Goal: Task Accomplishment & Management: Complete application form

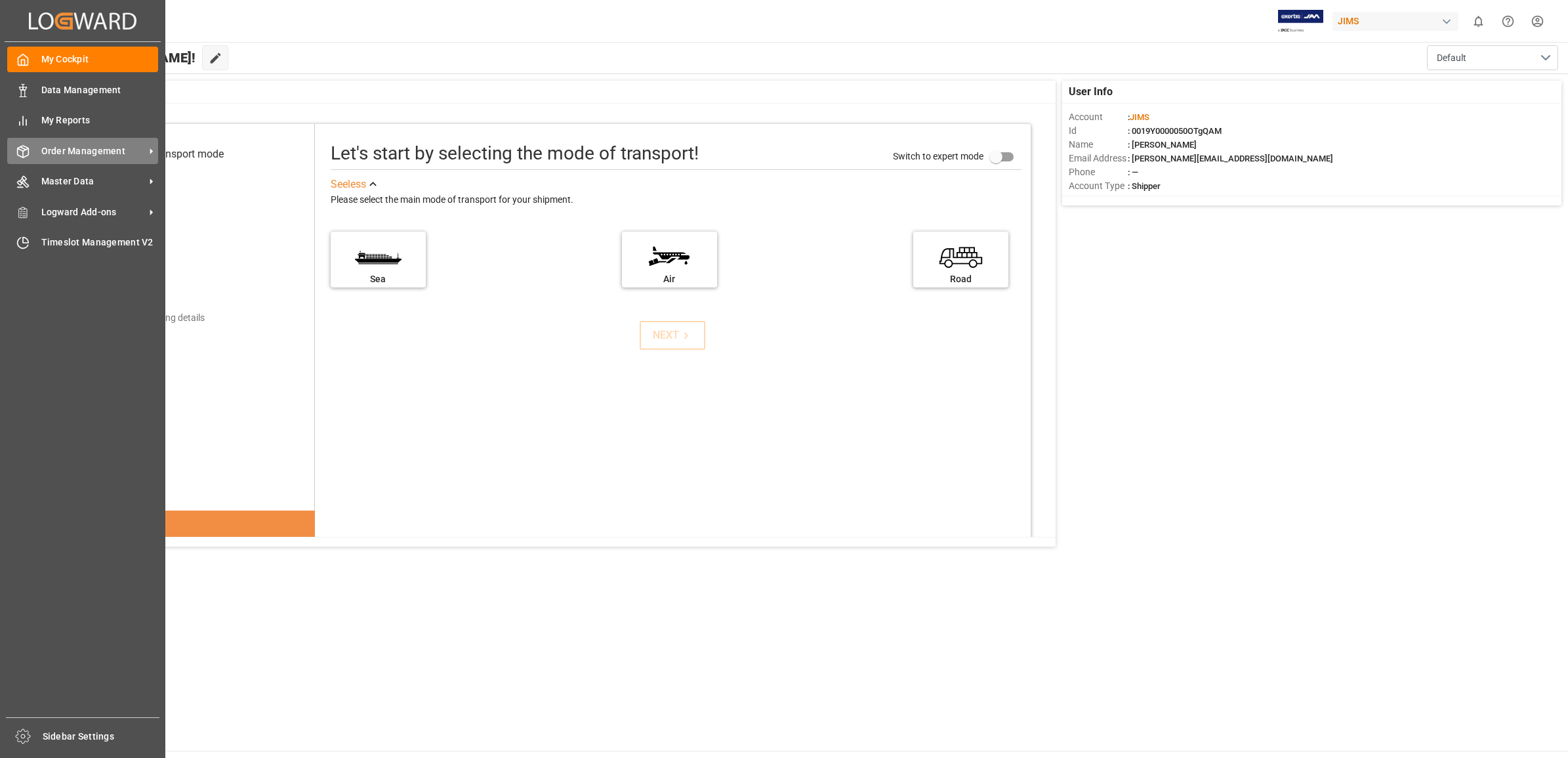
click at [79, 149] on span "Order Management" at bounding box center [93, 151] width 103 height 14
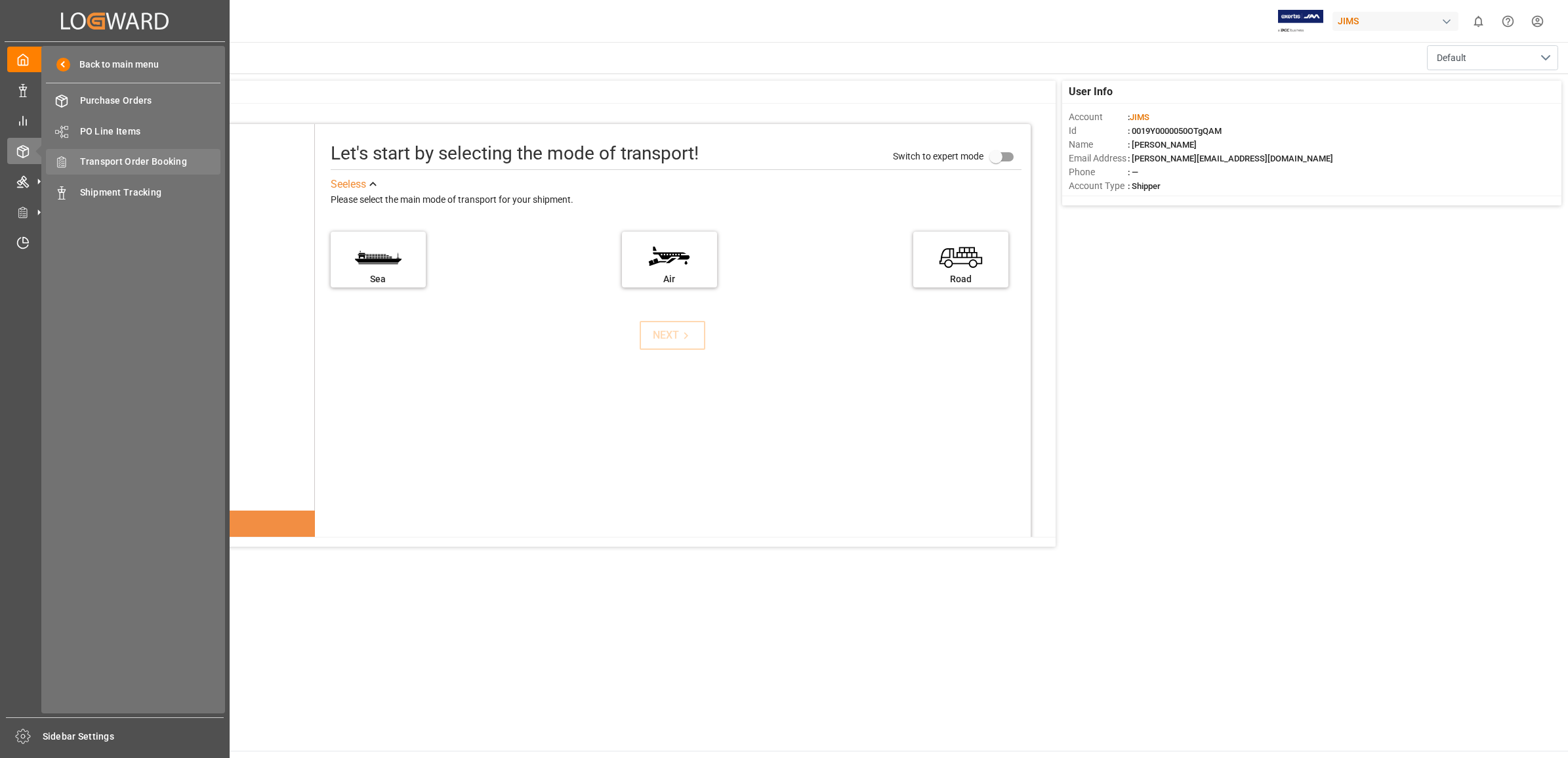
click at [157, 160] on span "Transport Order Booking" at bounding box center [150, 161] width 141 height 14
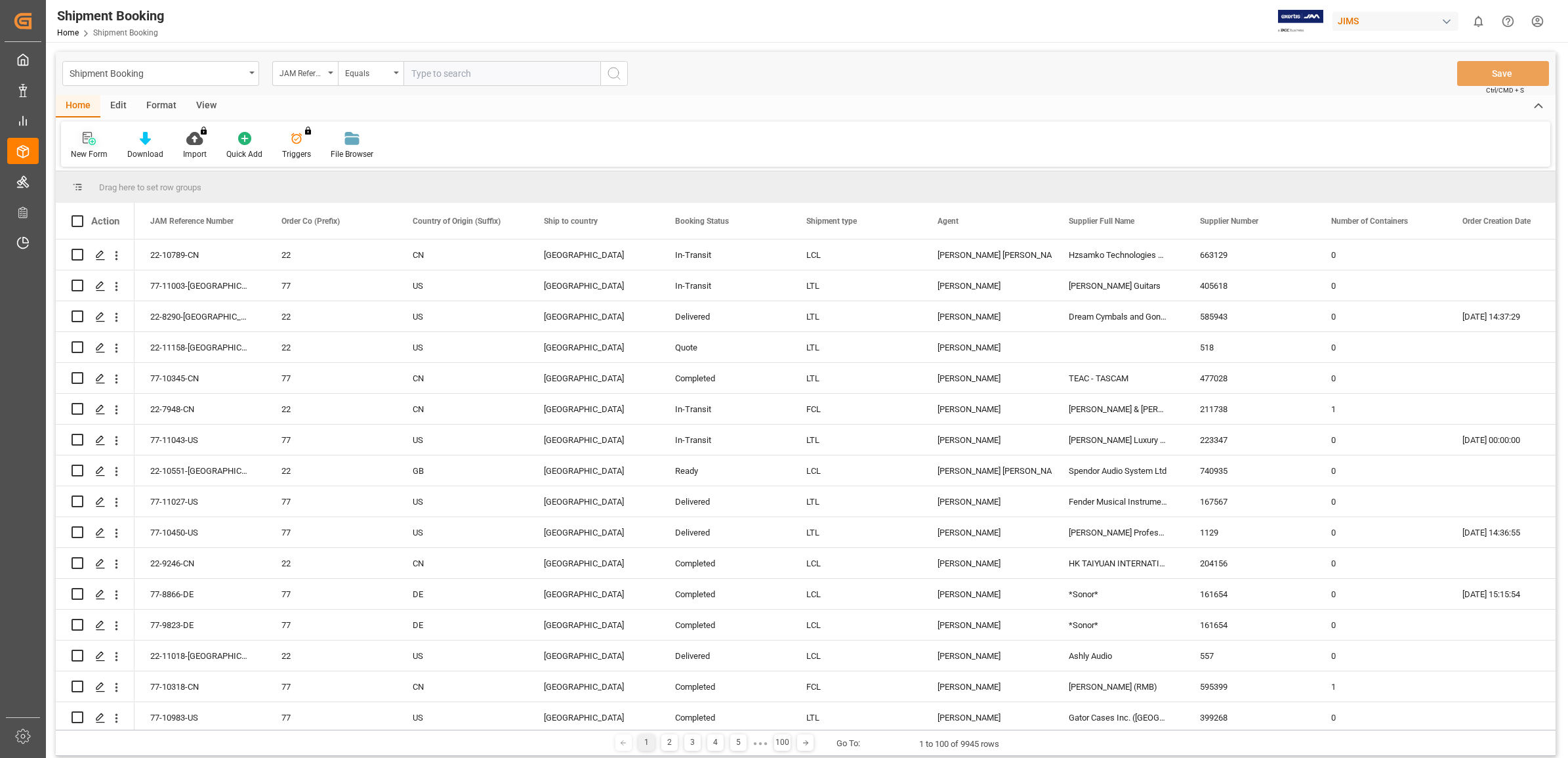
click at [85, 143] on icon at bounding box center [87, 138] width 9 height 12
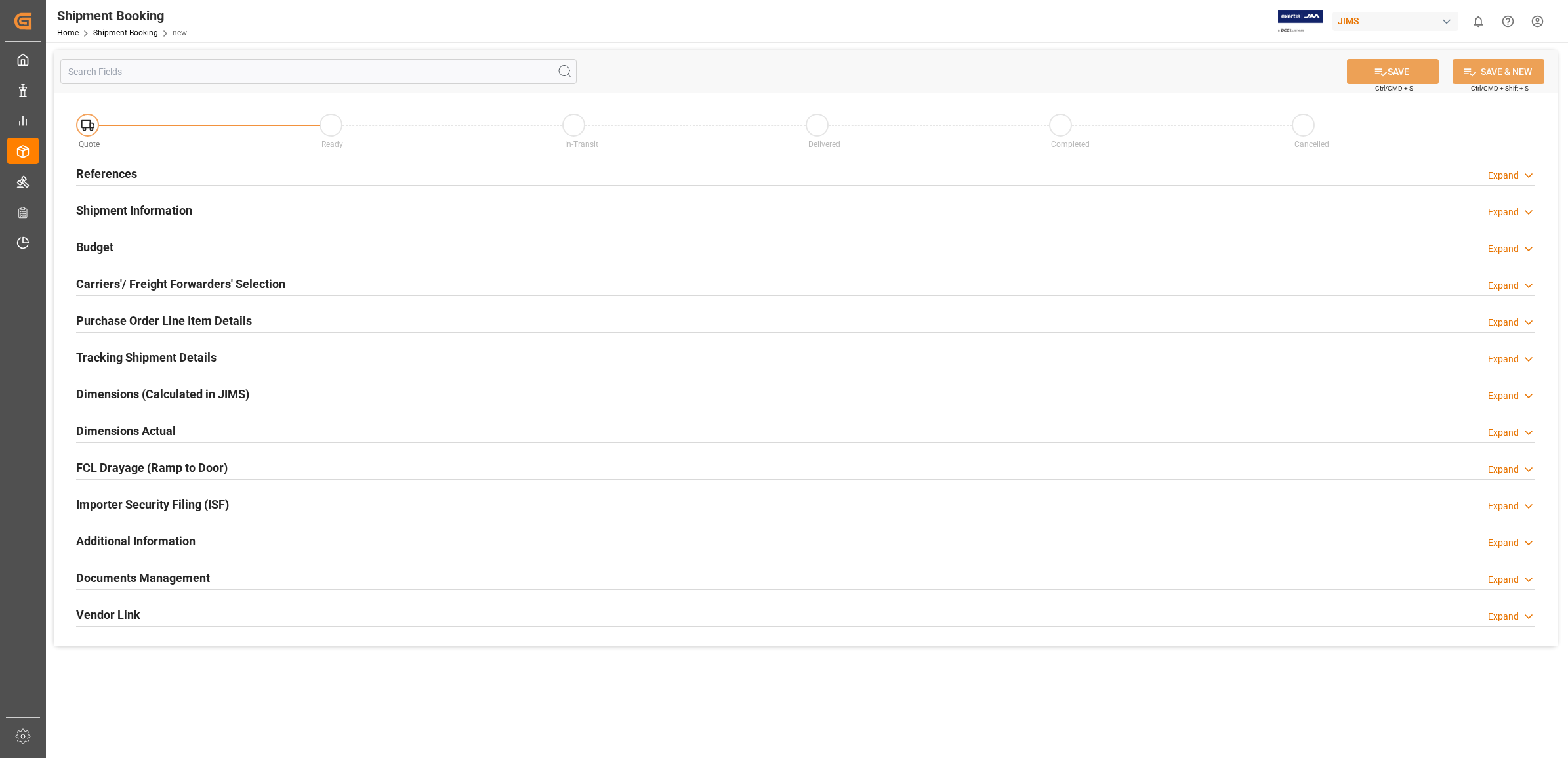
click at [120, 168] on h2 "References" at bounding box center [106, 174] width 61 height 18
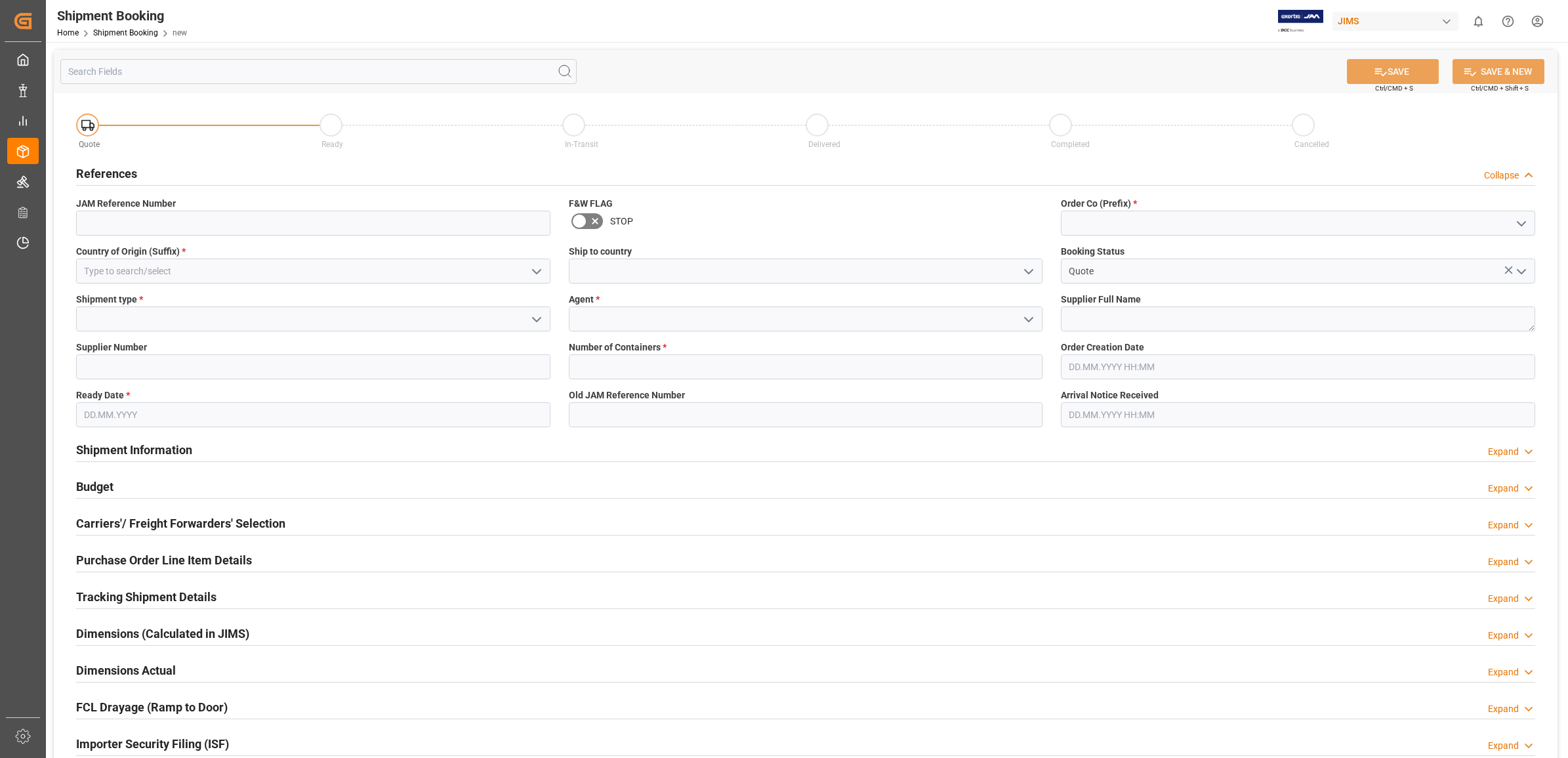
click at [1025, 273] on icon "open menu" at bounding box center [1028, 271] width 16 height 16
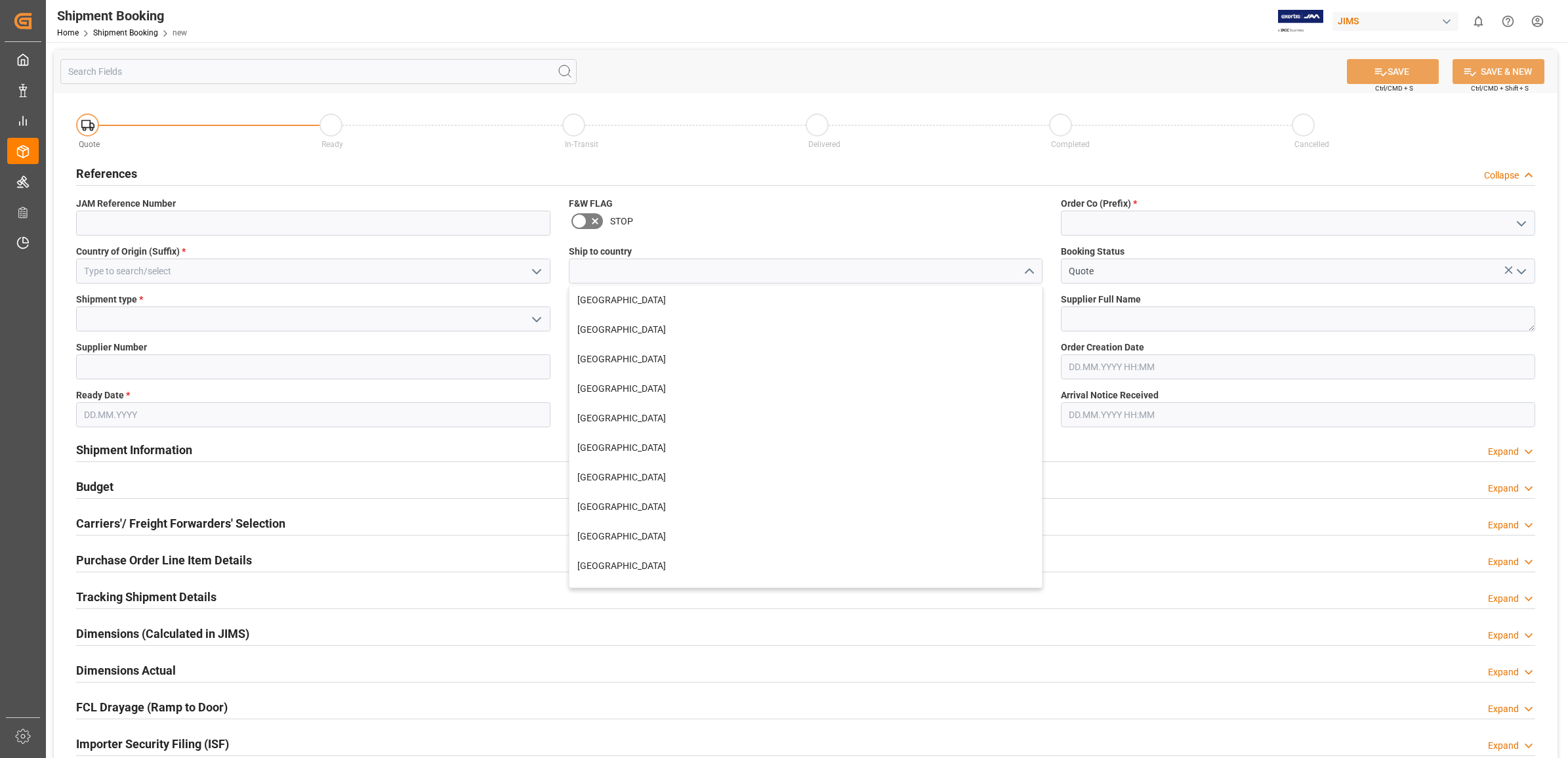
click at [1071, 160] on div "References Collapse" at bounding box center [806, 173] width 1459 height 25
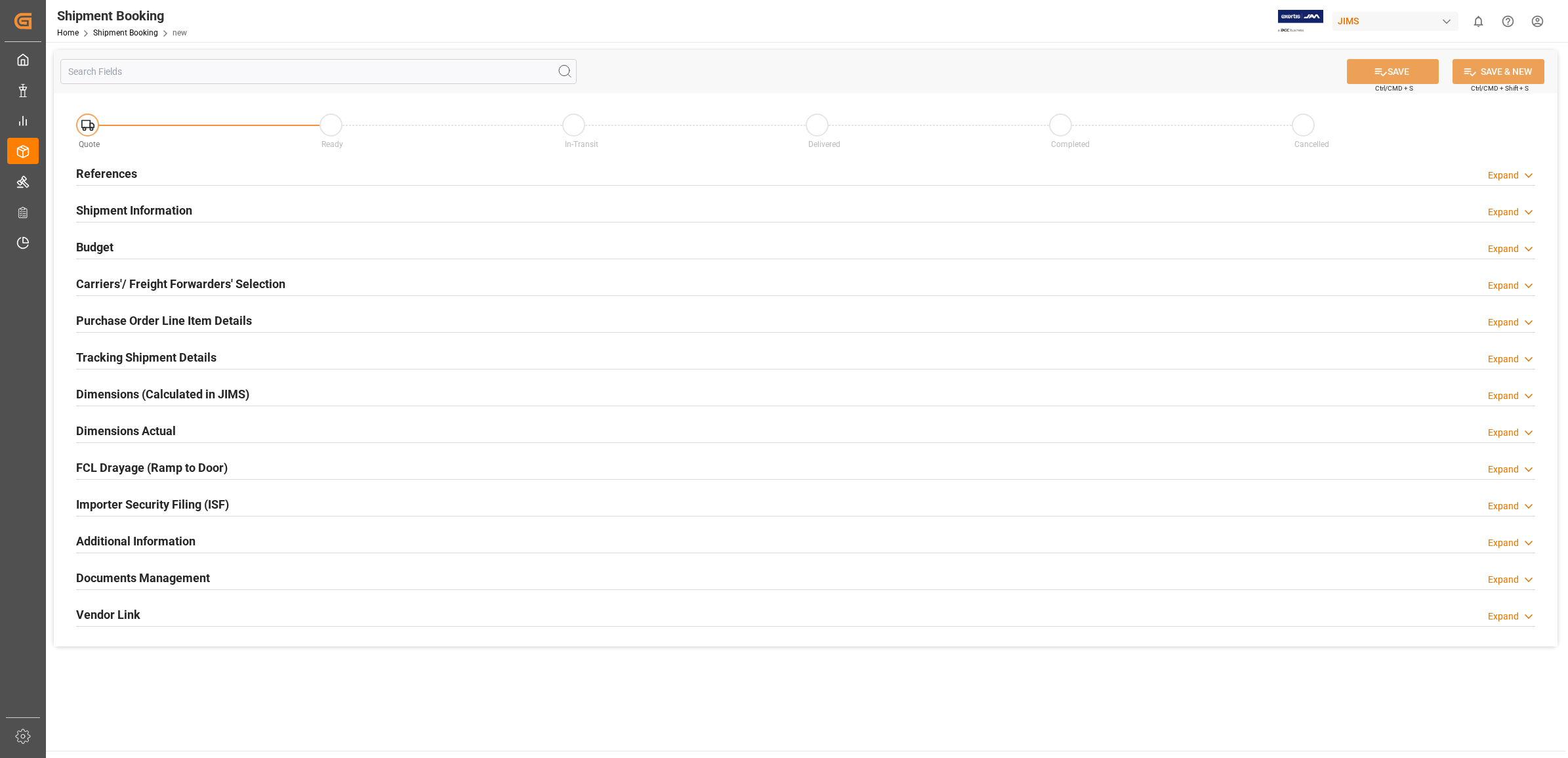
click at [113, 172] on h2 "References" at bounding box center [106, 174] width 61 height 18
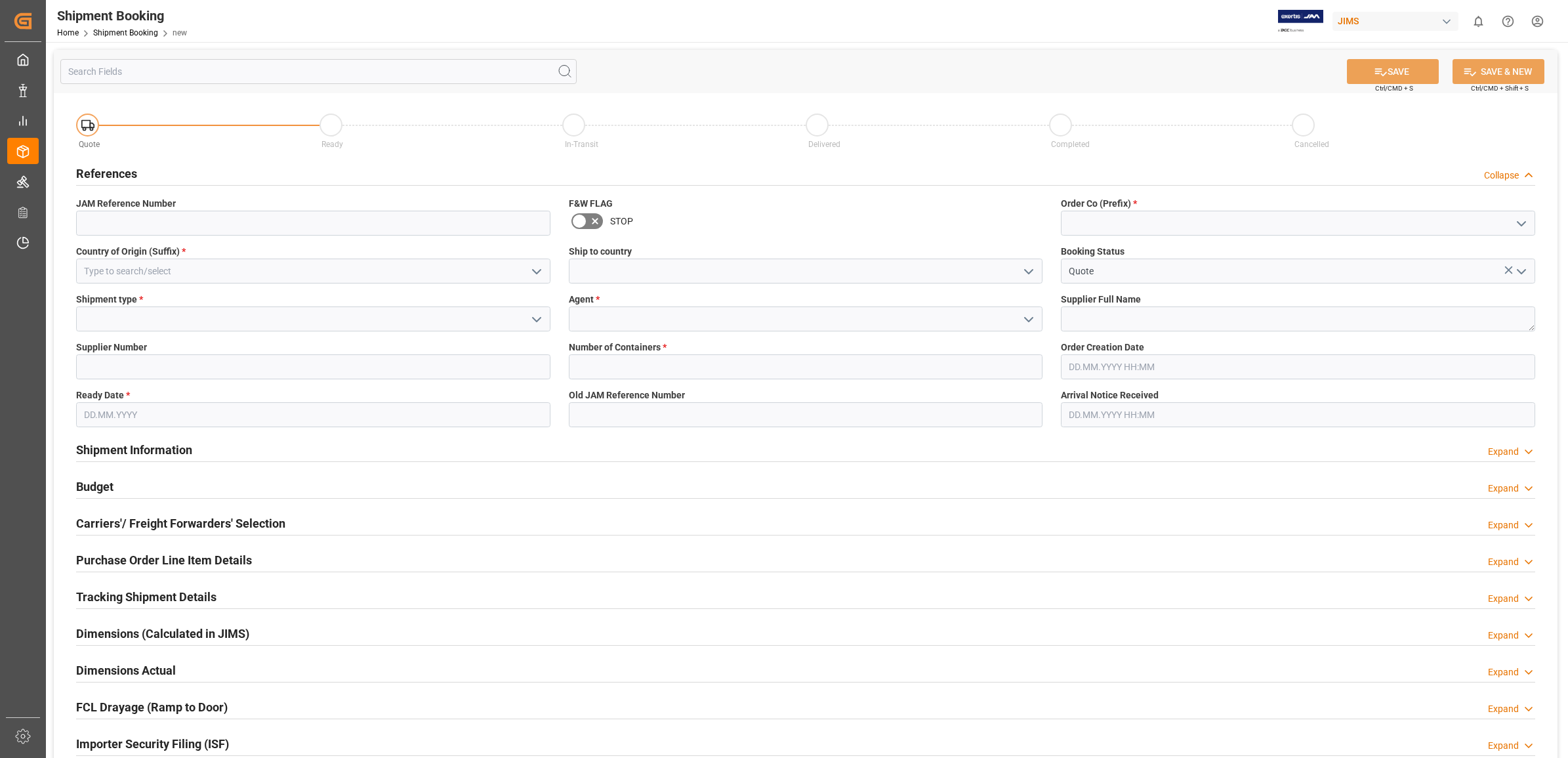
click at [1028, 322] on icon "open menu" at bounding box center [1028, 319] width 16 height 16
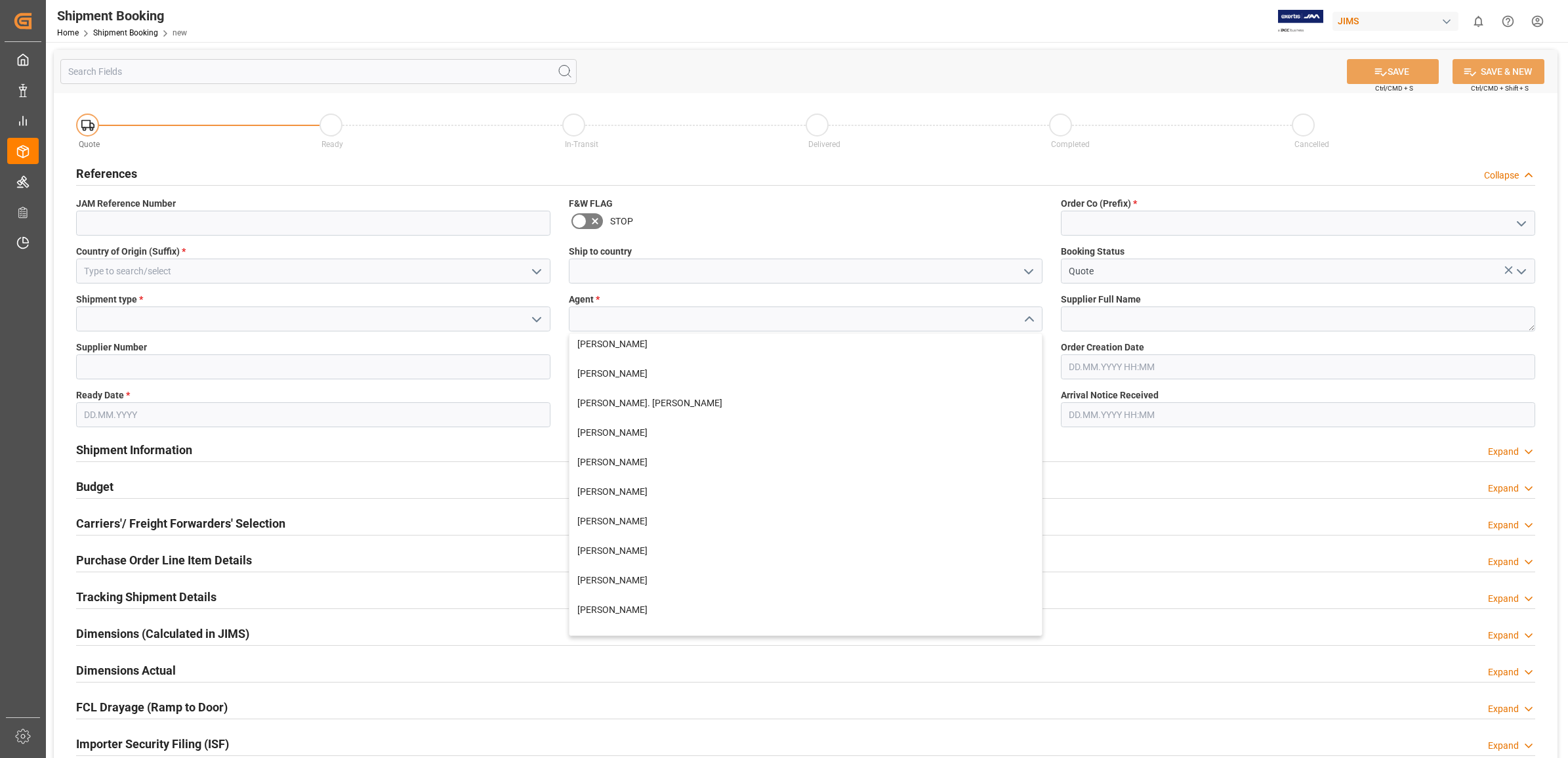
scroll to position [493, 0]
click at [651, 533] on div "[PERSON_NAME]" at bounding box center [806, 535] width 473 height 30
type input "[PERSON_NAME]"
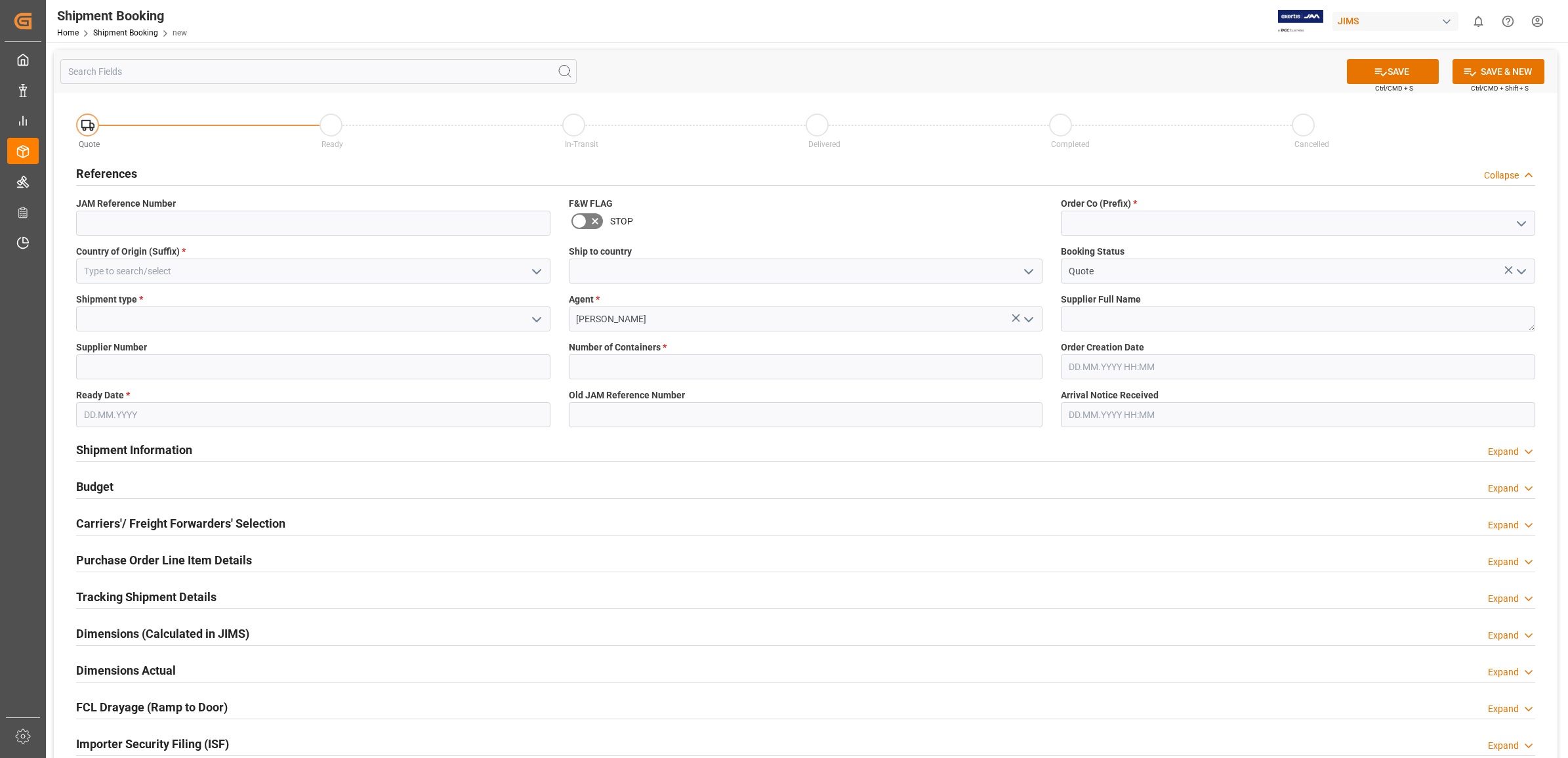
click at [1524, 222] on polyline "open menu" at bounding box center [1521, 223] width 8 height 4
click at [1119, 267] on div "77" at bounding box center [1298, 282] width 473 height 30
type input "77"
click at [1181, 313] on textarea at bounding box center [1298, 319] width 475 height 25
type textarea "[PERSON_NAME] & [PERSON_NAME]"
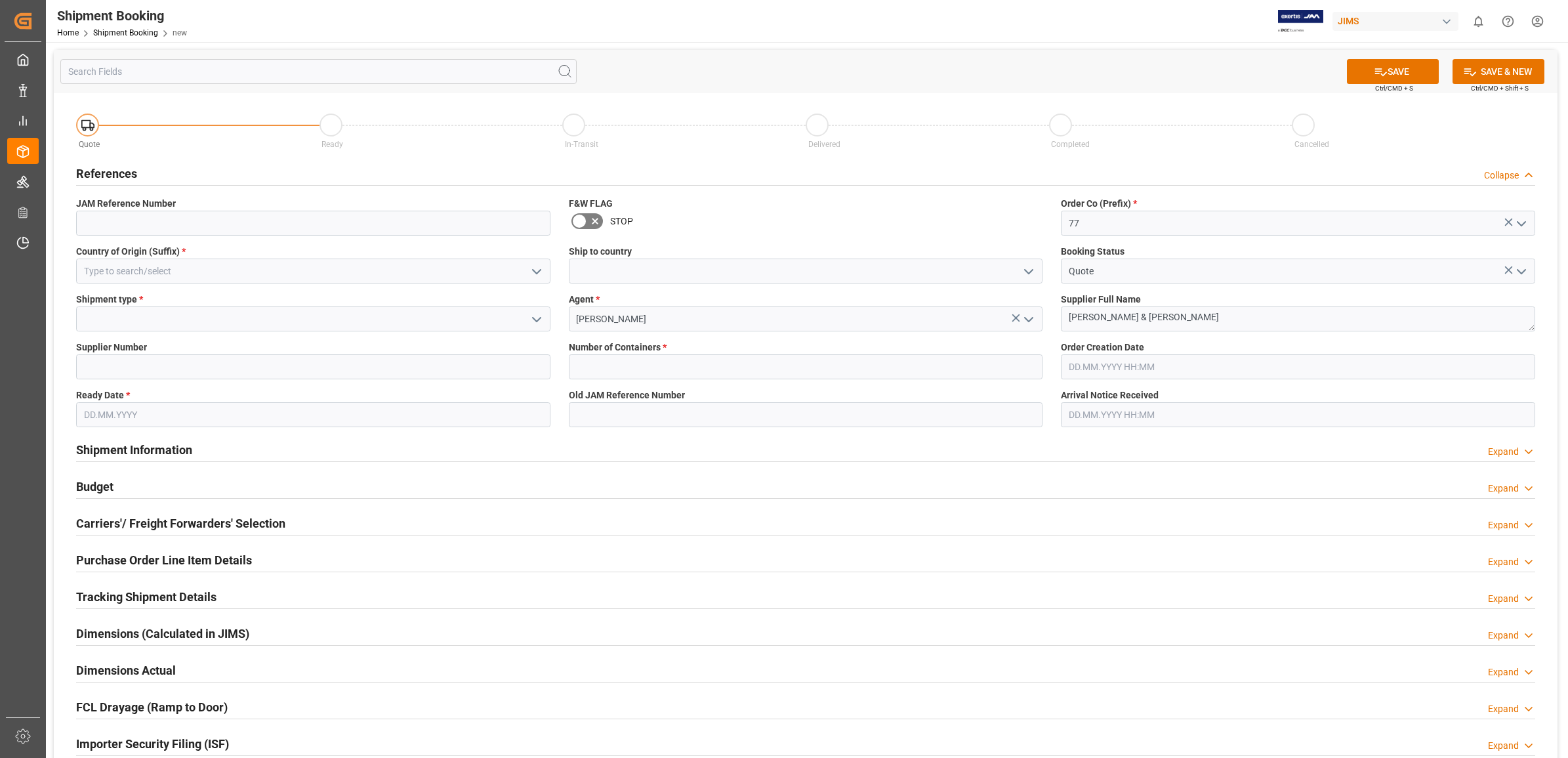
click at [533, 322] on icon "open menu" at bounding box center [536, 319] width 16 height 16
click at [250, 402] on div "LTL" at bounding box center [313, 407] width 473 height 30
type input "LTL"
drag, startPoint x: 775, startPoint y: 368, endPoint x: 793, endPoint y: 370, distance: 18.1
click at [775, 368] on input "text" at bounding box center [806, 367] width 475 height 25
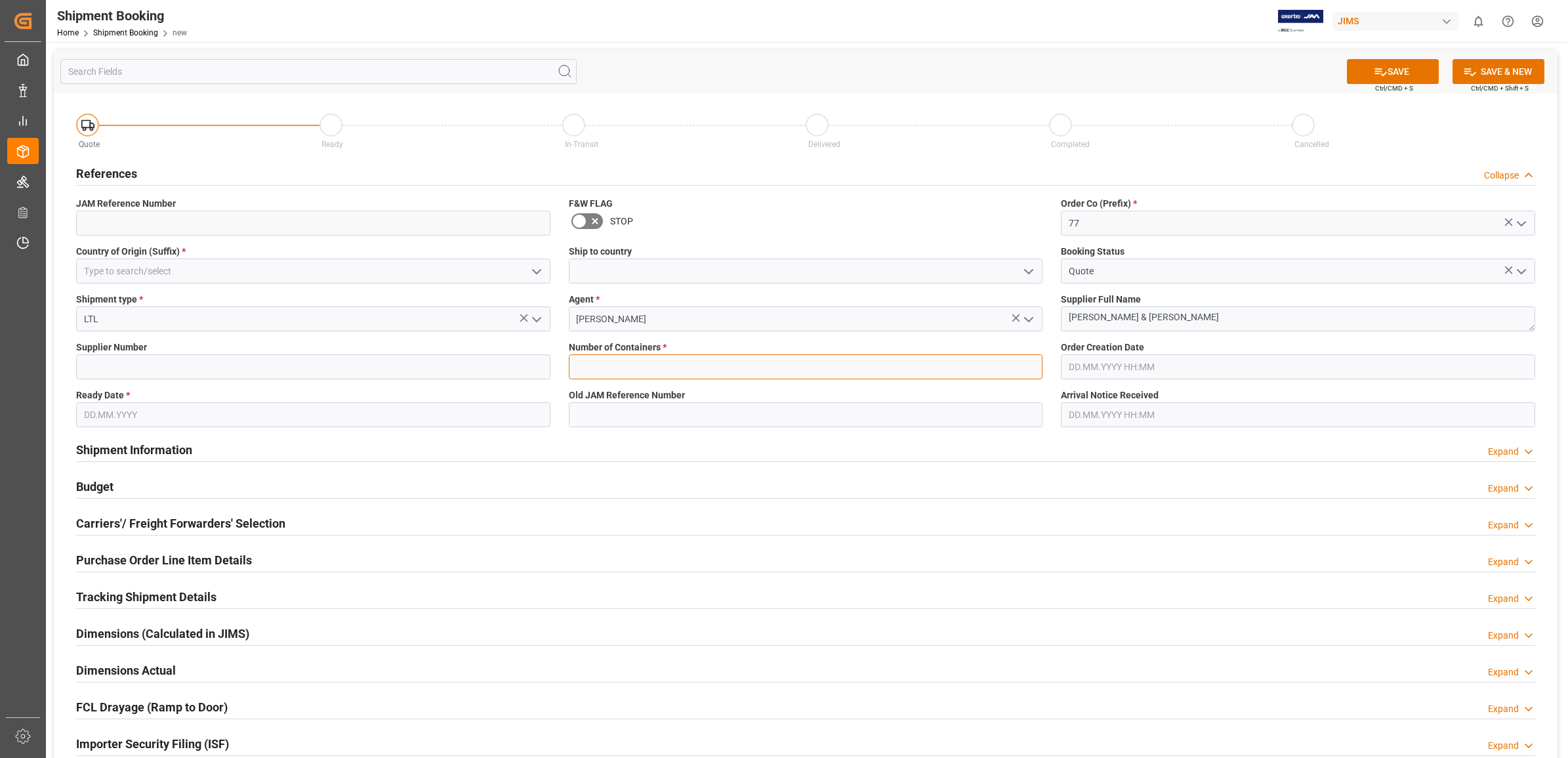
type input "0"
type input "JP"
type input "1199"
type input "17.09.2025"
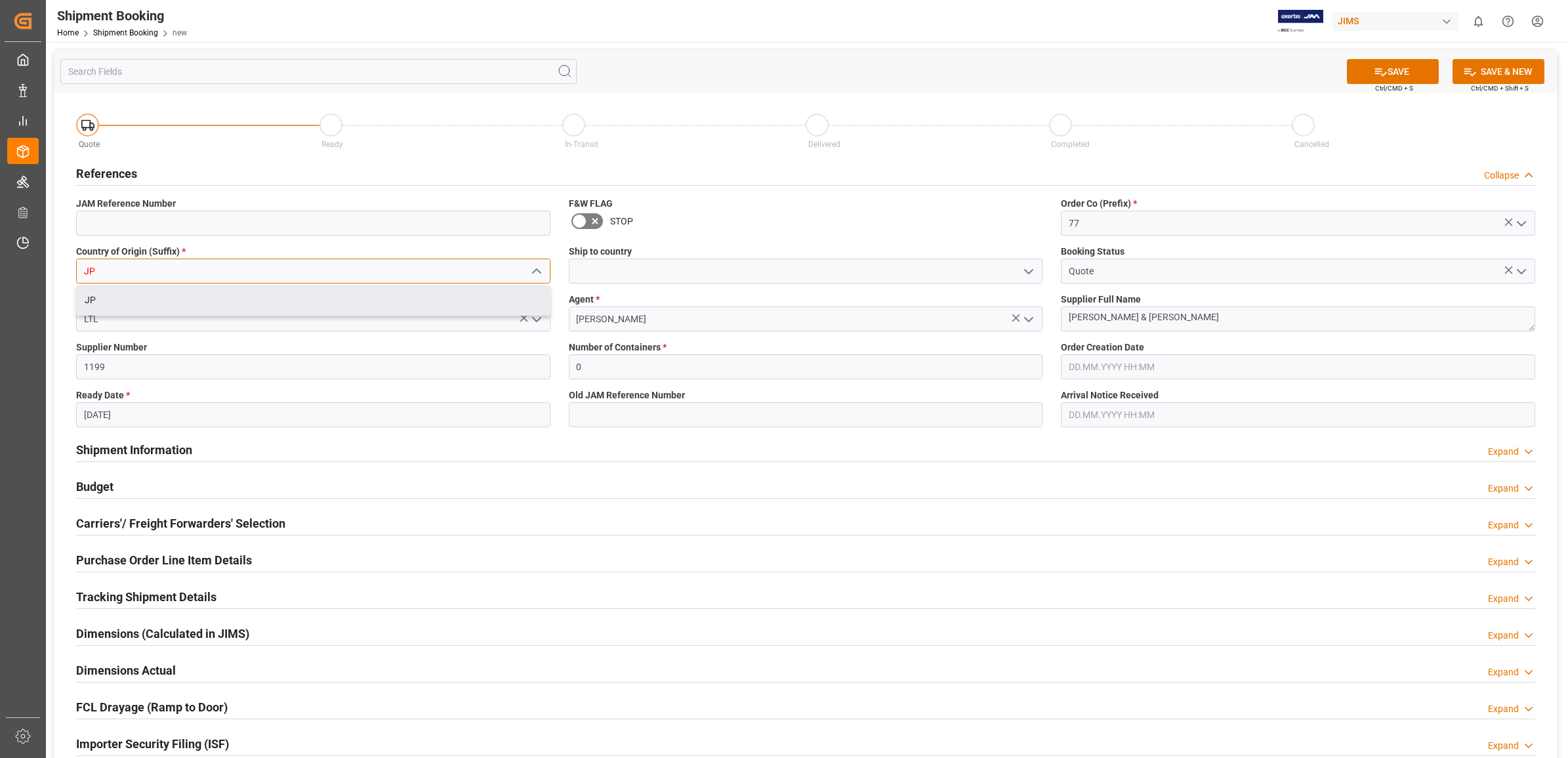
click at [222, 260] on input "JP" at bounding box center [313, 271] width 475 height 25
type input "J"
click at [194, 294] on div "GB" at bounding box center [313, 300] width 473 height 30
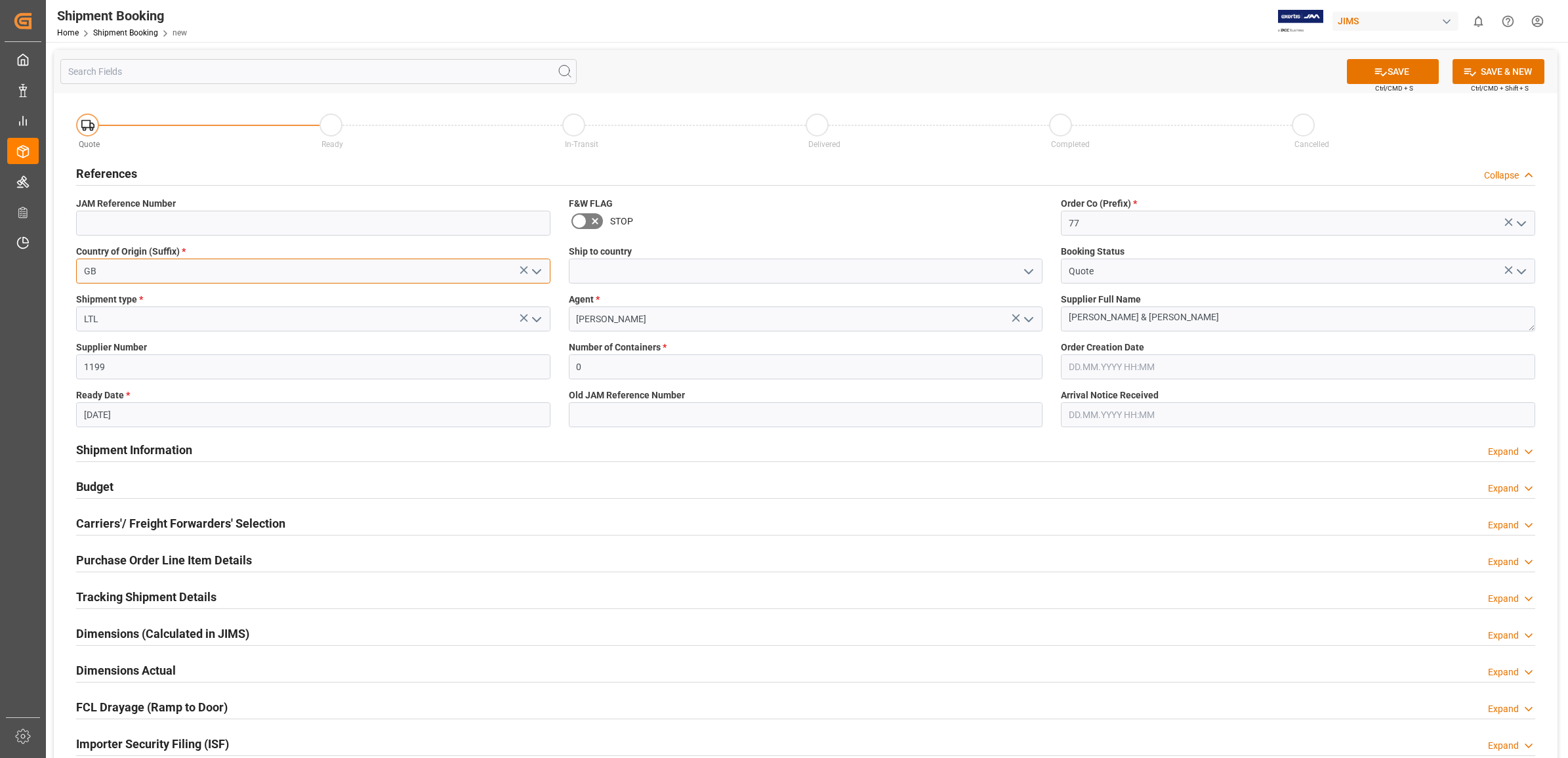
type input "GB"
click at [205, 368] on input "1199" at bounding box center [313, 367] width 475 height 25
type input "1285"
click at [464, 476] on div "Budget Expand" at bounding box center [806, 486] width 1459 height 25
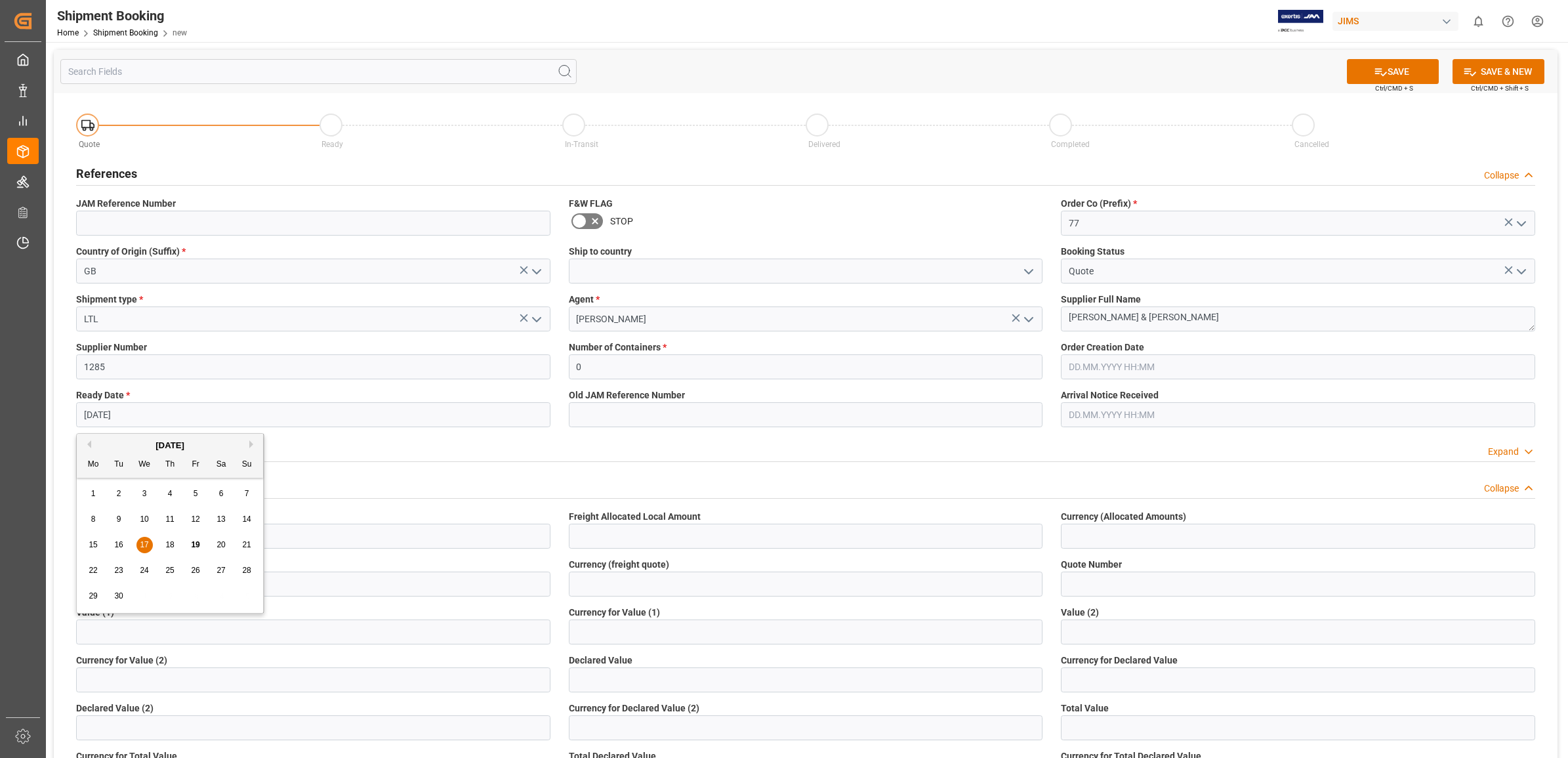
click at [238, 419] on input "17.09.2025" at bounding box center [313, 415] width 475 height 25
click at [172, 546] on span "18" at bounding box center [170, 544] width 9 height 9
click at [259, 413] on input "18.09.2025" at bounding box center [313, 415] width 475 height 25
click at [191, 546] on span "19" at bounding box center [195, 544] width 9 height 9
type input "[DATE]"
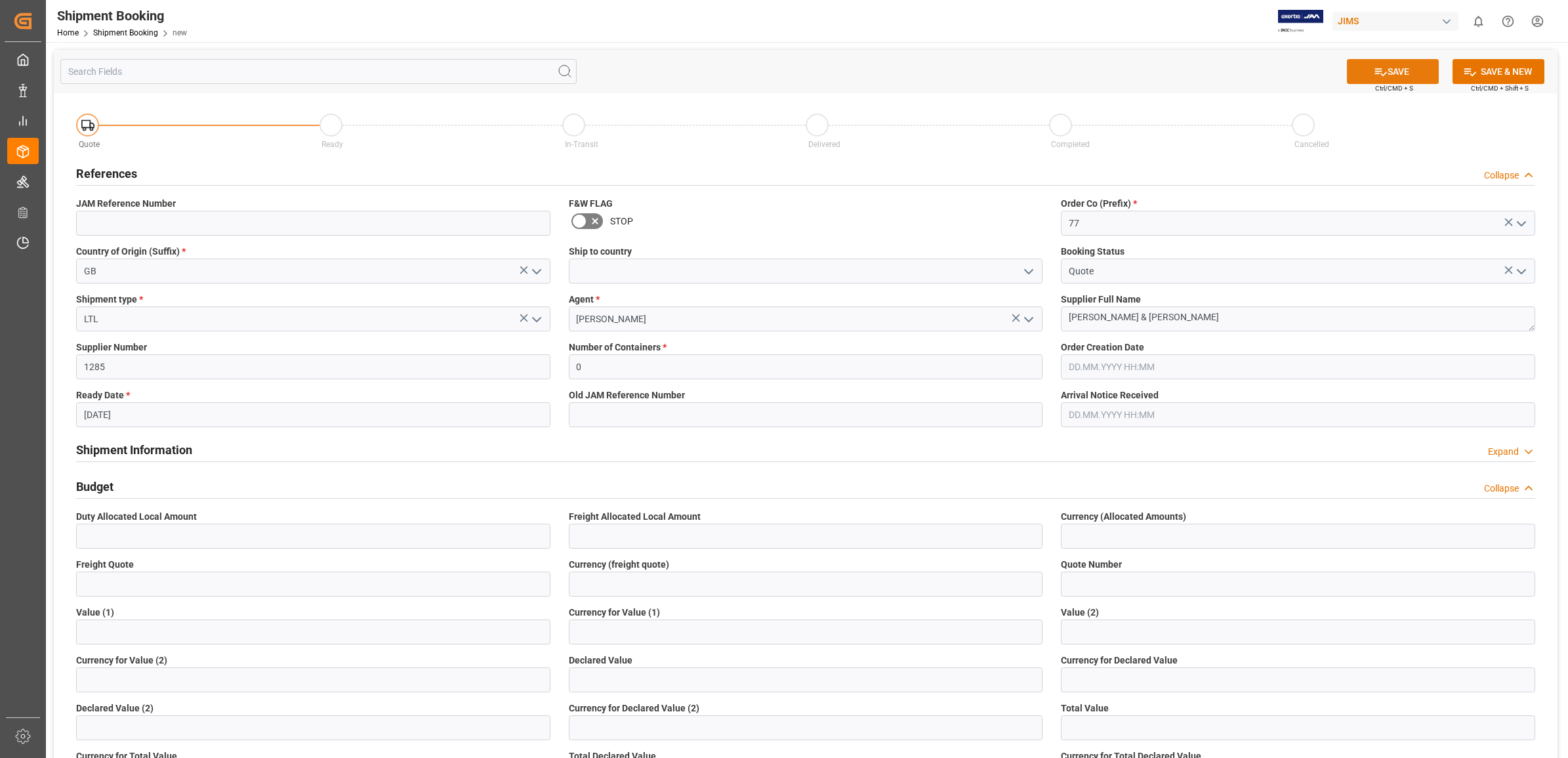
click at [1405, 74] on button "SAVE" at bounding box center [1393, 72] width 92 height 25
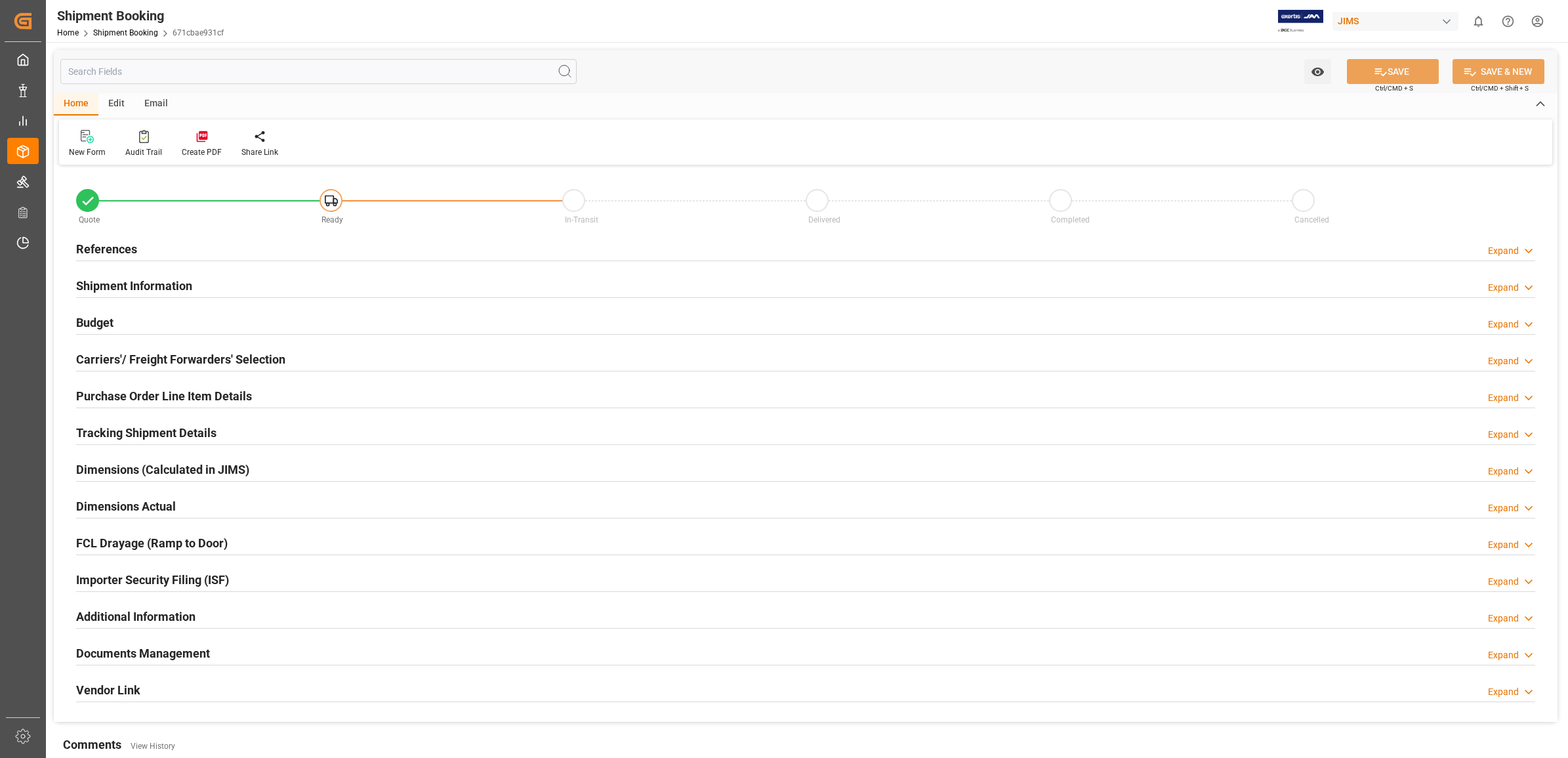
type input "0"
type input "[DATE]"
click at [115, 248] on h2 "References" at bounding box center [106, 249] width 61 height 18
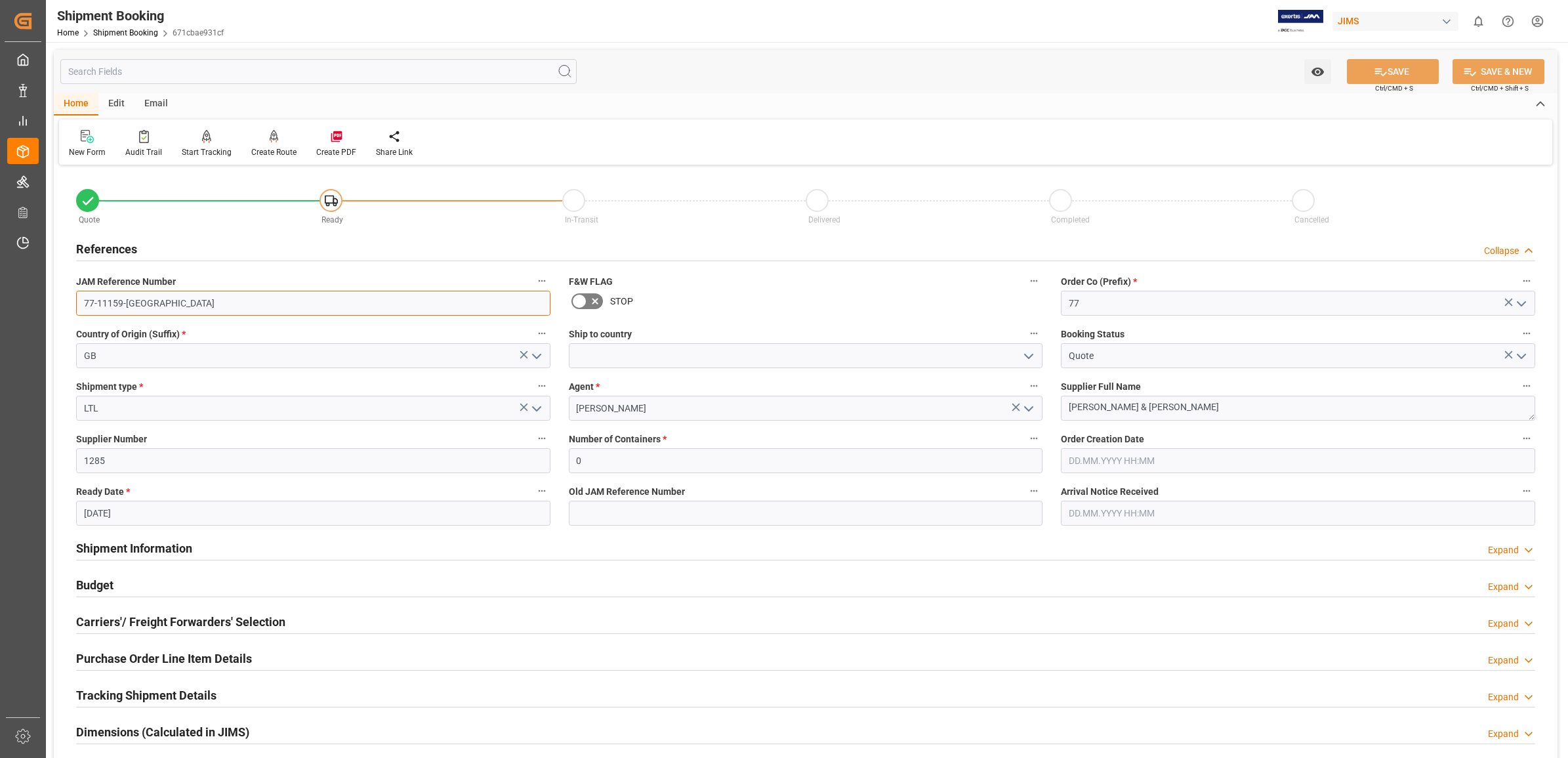
drag, startPoint x: 167, startPoint y: 300, endPoint x: 50, endPoint y: 300, distance: 117.0
click at [50, 300] on div "Watch Option SAVE Ctrl/CMD + S SAVE & NEW Ctrl/CMD + Shift + S Home Edit Email …" at bounding box center [805, 571] width 1519 height 1058
